Goal: Information Seeking & Learning: Learn about a topic

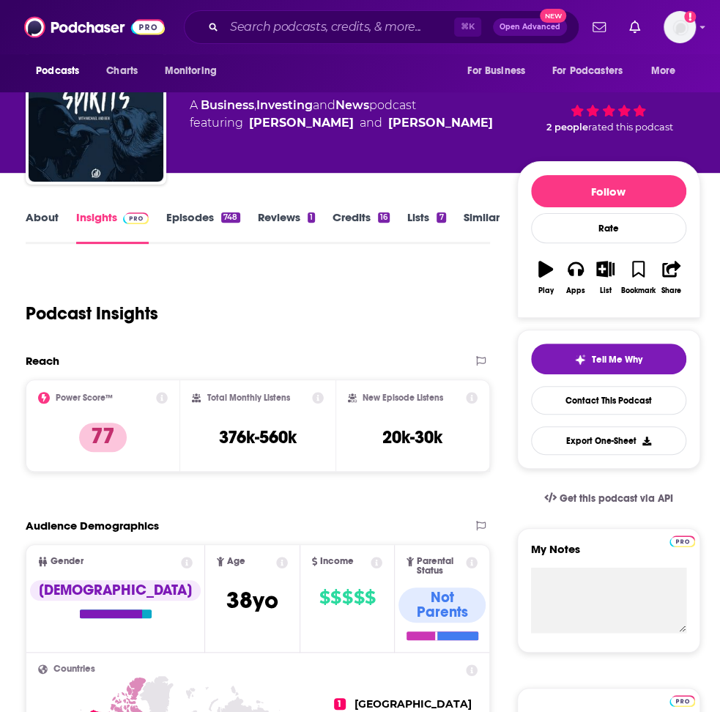
scroll to position [56, 0]
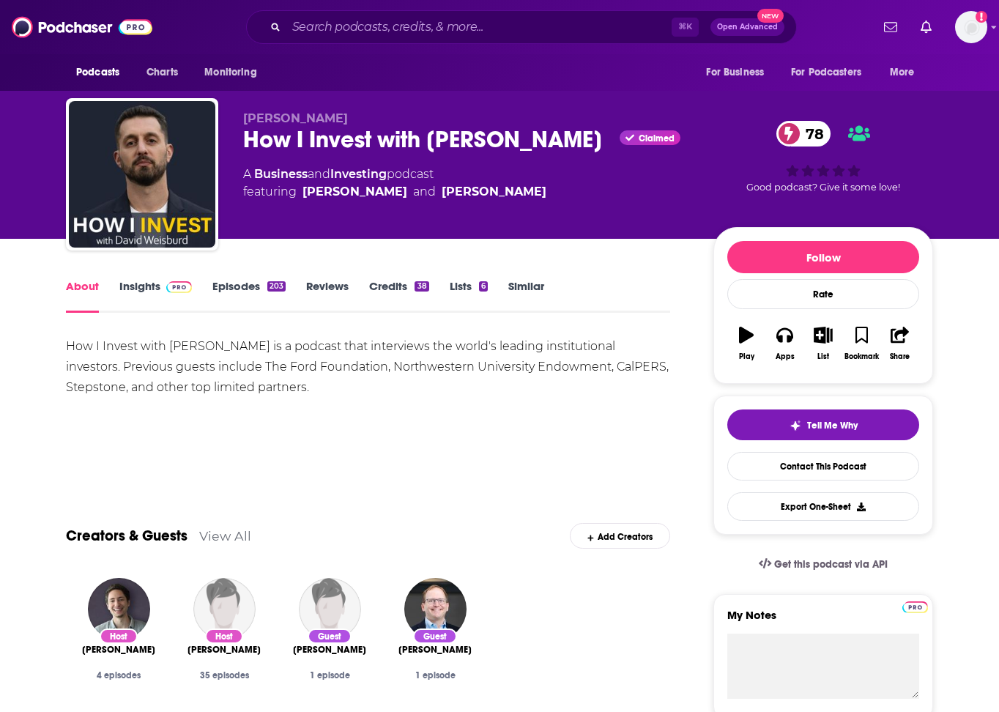
click at [169, 294] on link "Insights" at bounding box center [155, 296] width 72 height 34
